Goal: Download file/media

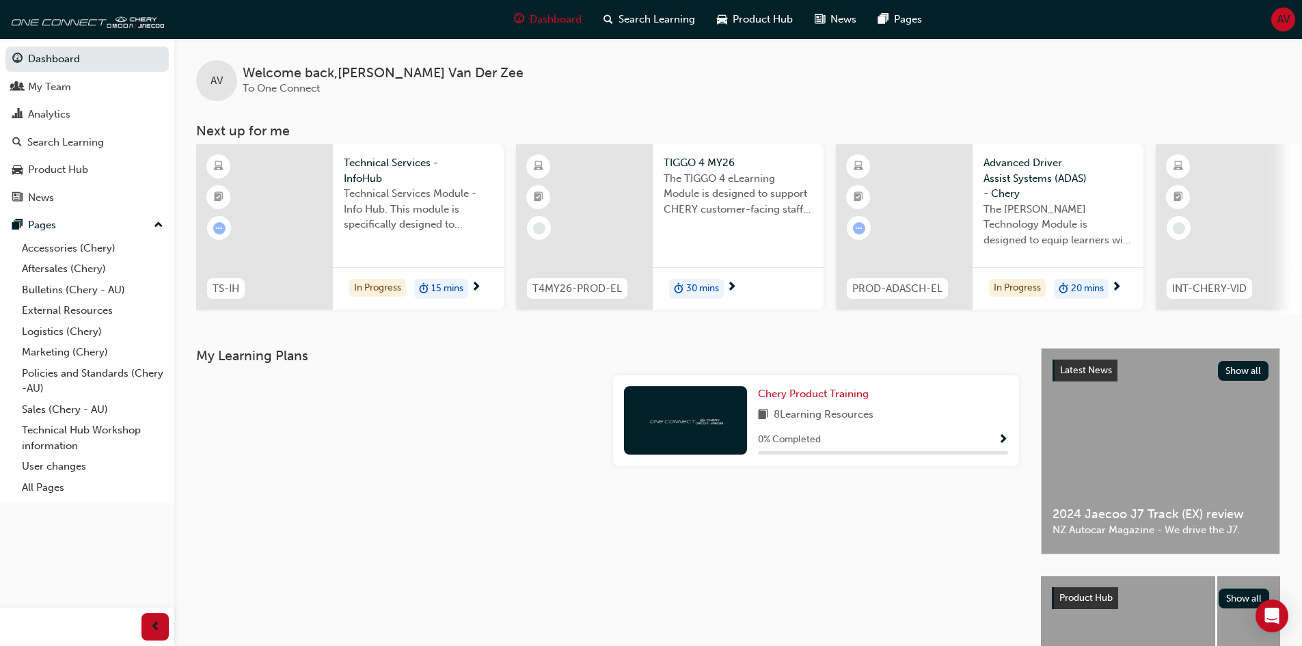
click at [269, 238] on div at bounding box center [264, 226] width 137 height 165
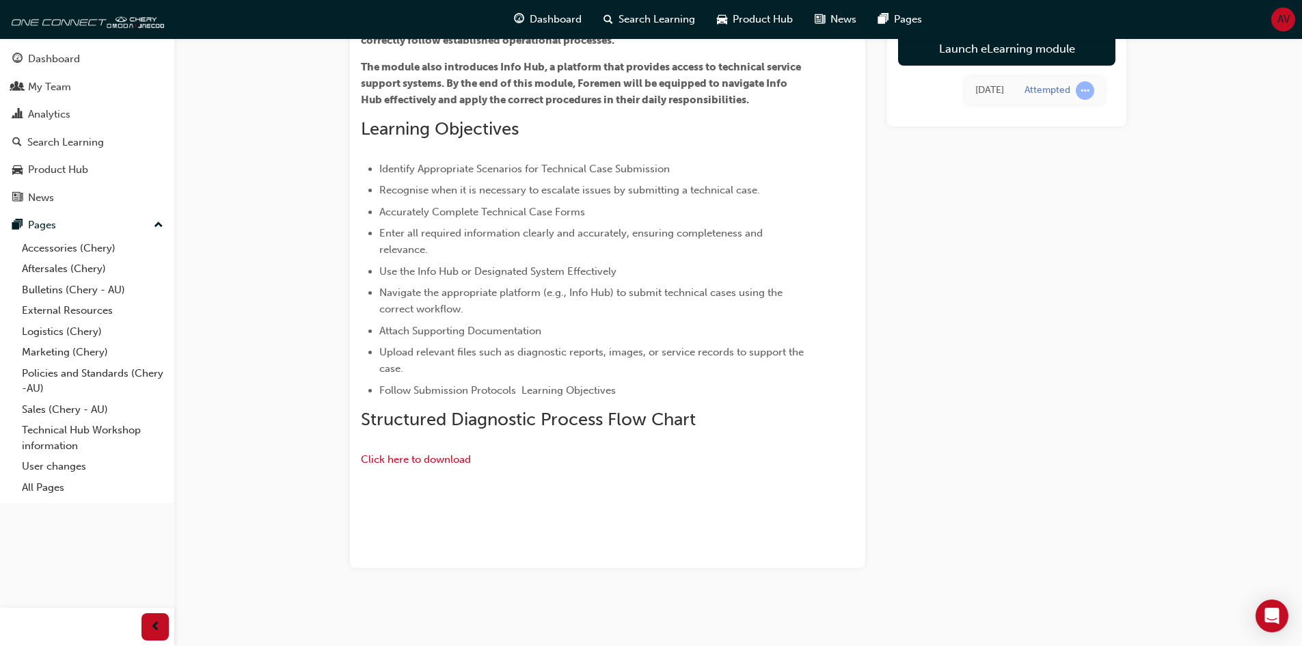
scroll to position [421, 0]
click at [361, 509] on img at bounding box center [361, 509] width 0 height 0
click at [428, 453] on span "Click here to download" at bounding box center [416, 459] width 110 height 12
